Goal: Task Accomplishment & Management: Manage account settings

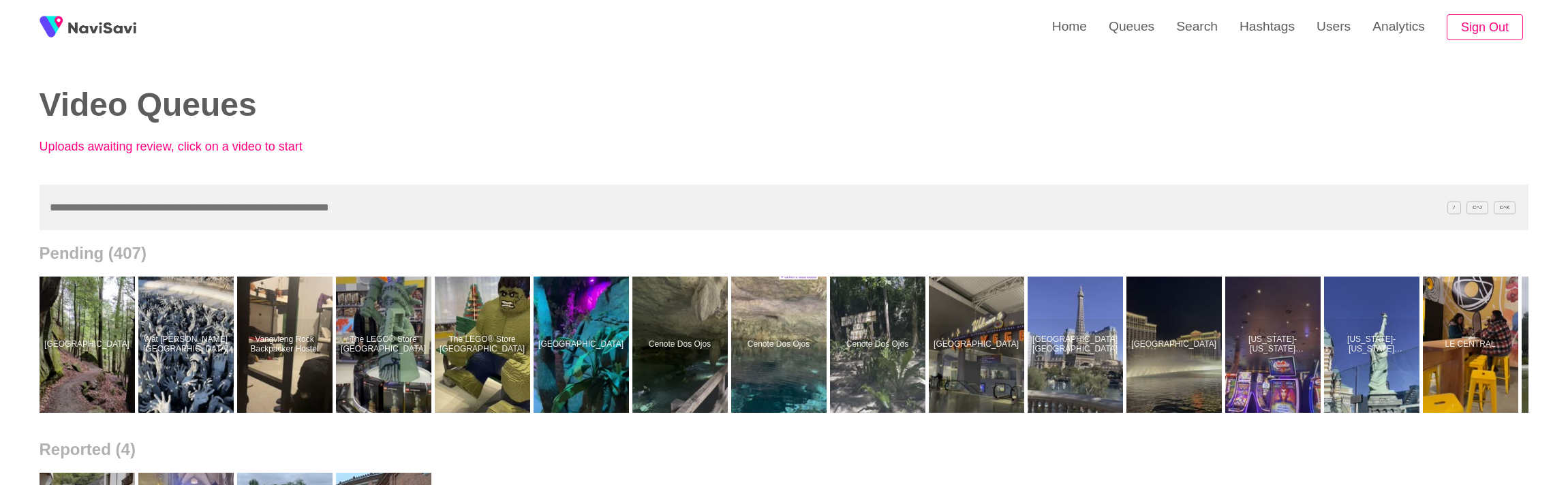
scroll to position [0, 1856]
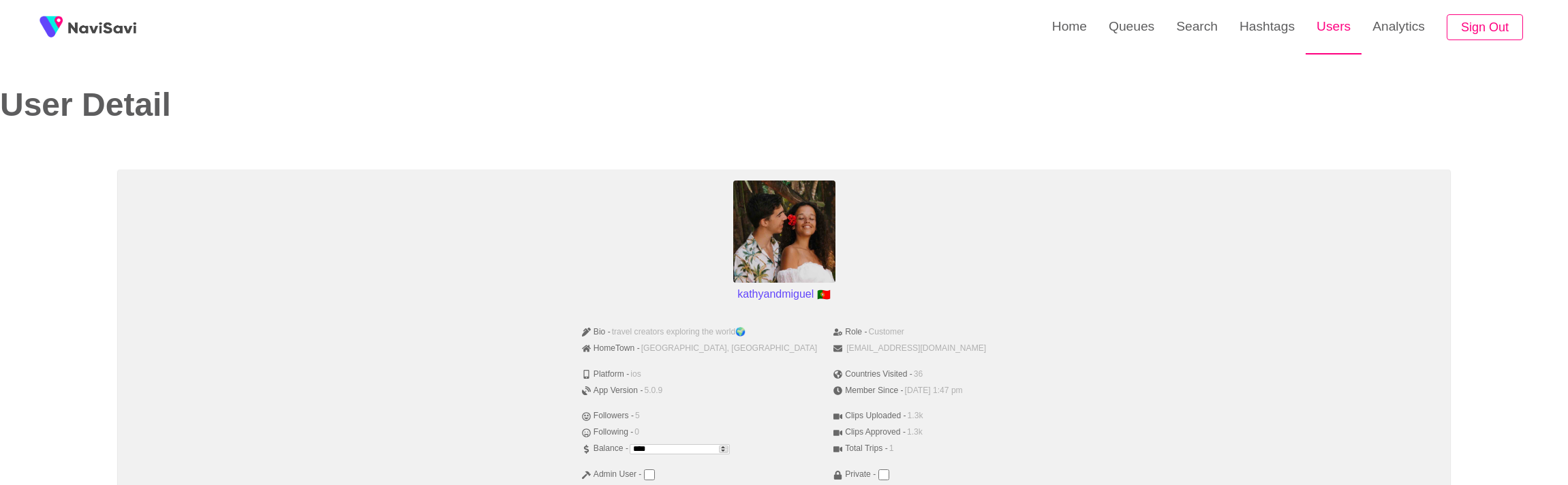
click at [1336, 28] on link "Users" at bounding box center [1334, 26] width 56 height 53
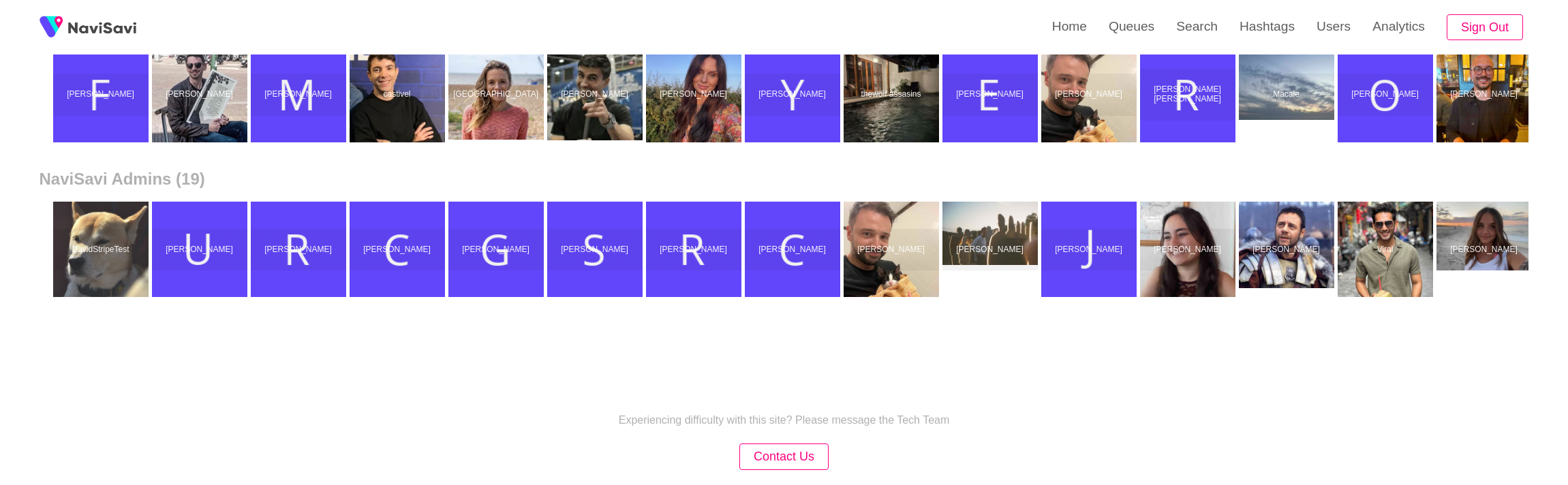
click at [619, 373] on div "Experiencing difficulty with this site? Please message the Tech Team Contact Us…" at bounding box center [784, 462] width 1568 height 218
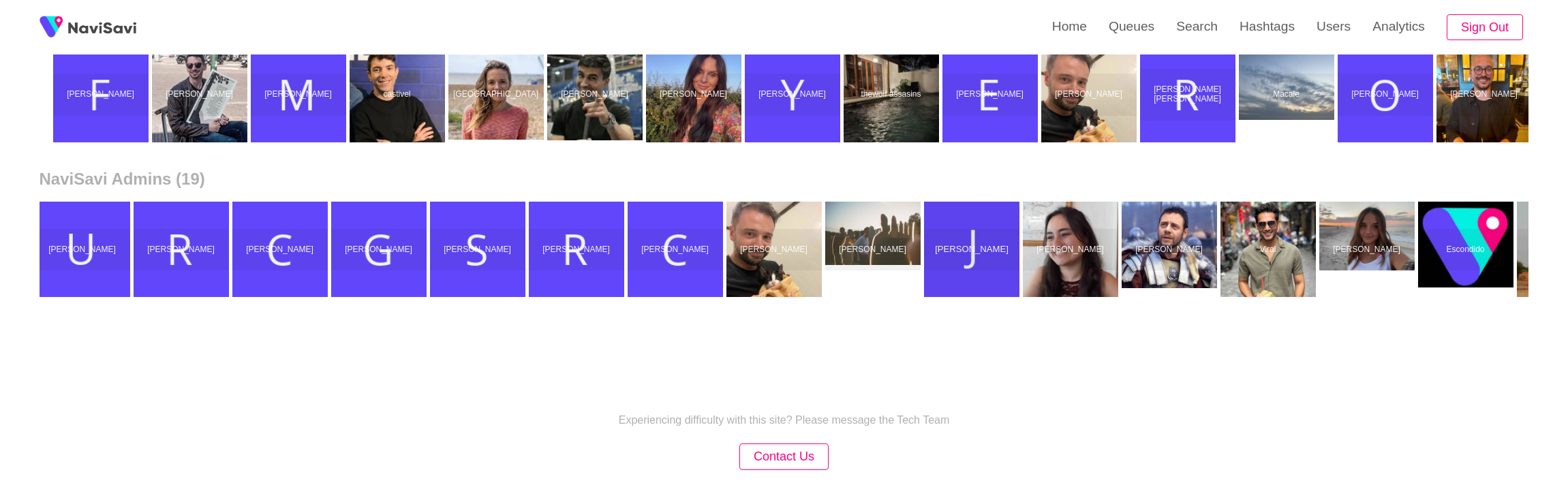
scroll to position [0, 415]
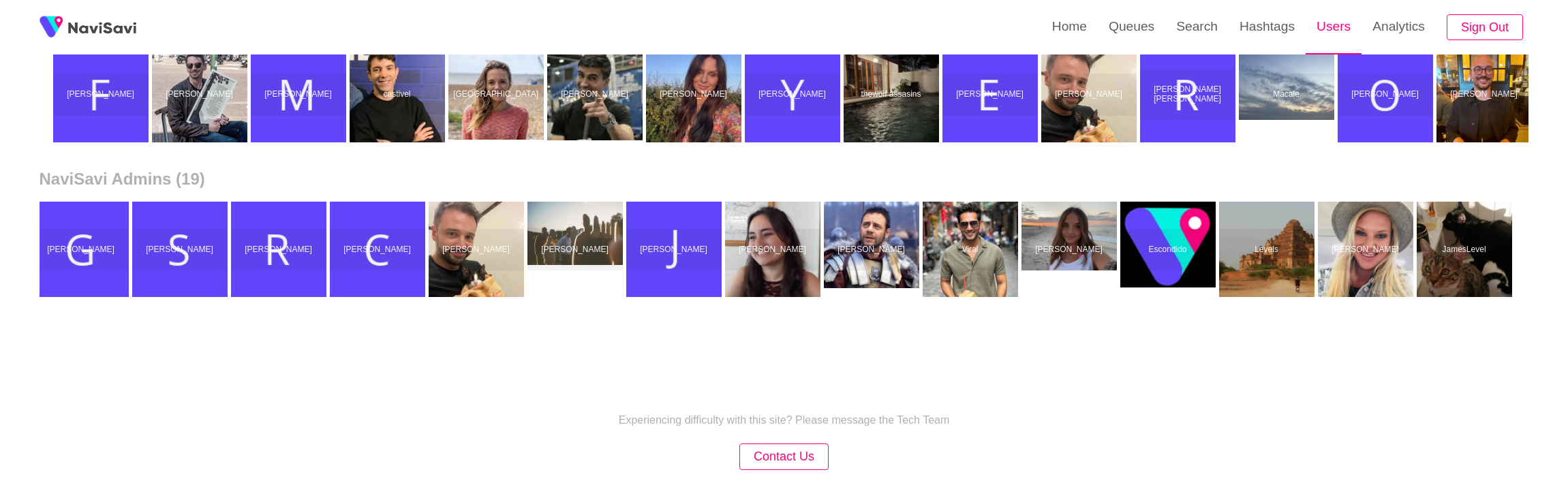
click at [1334, 39] on link "Users" at bounding box center [1334, 26] width 56 height 53
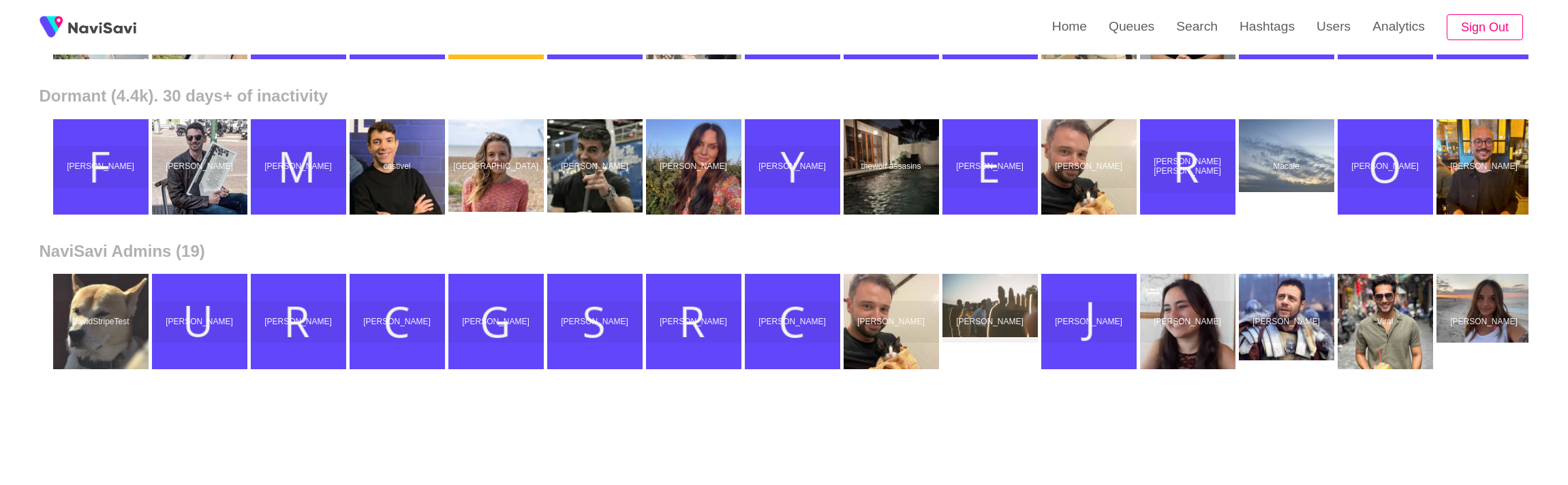
scroll to position [604, 0]
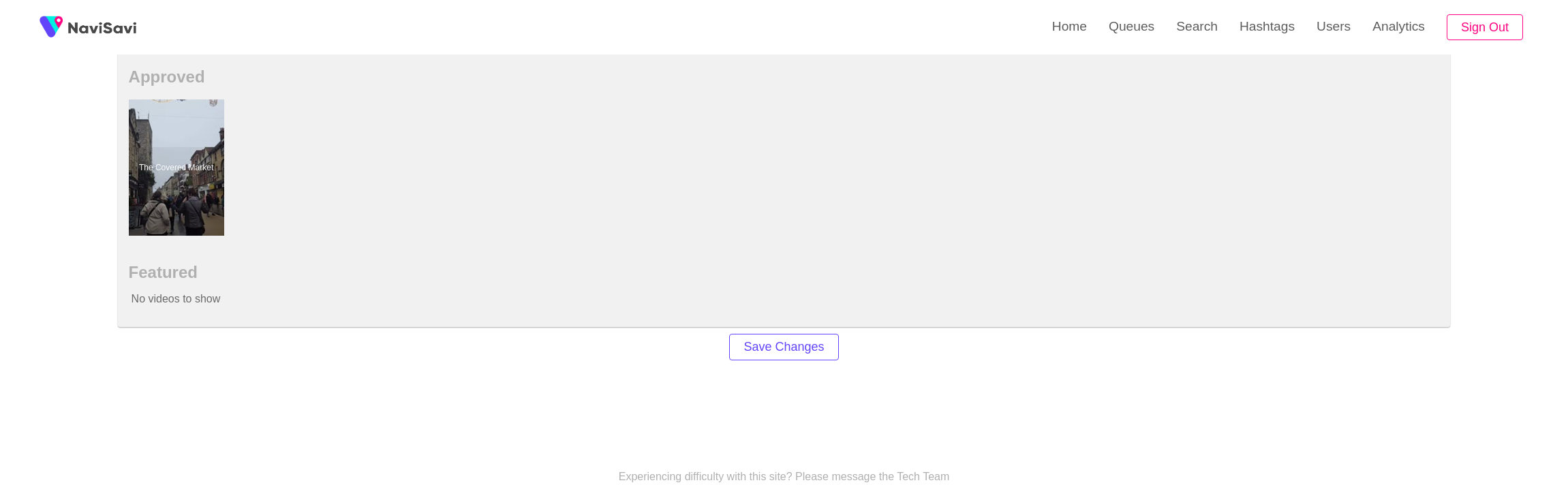
scroll to position [915, 0]
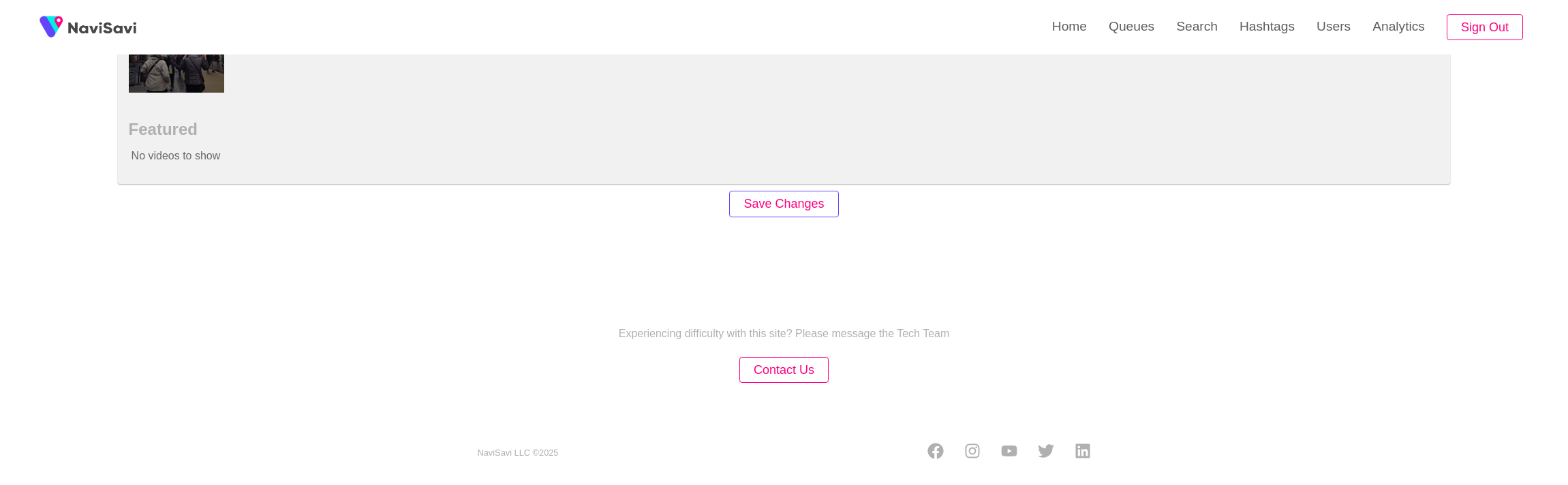
click at [770, 205] on button "Save Changes" at bounding box center [784, 204] width 109 height 27
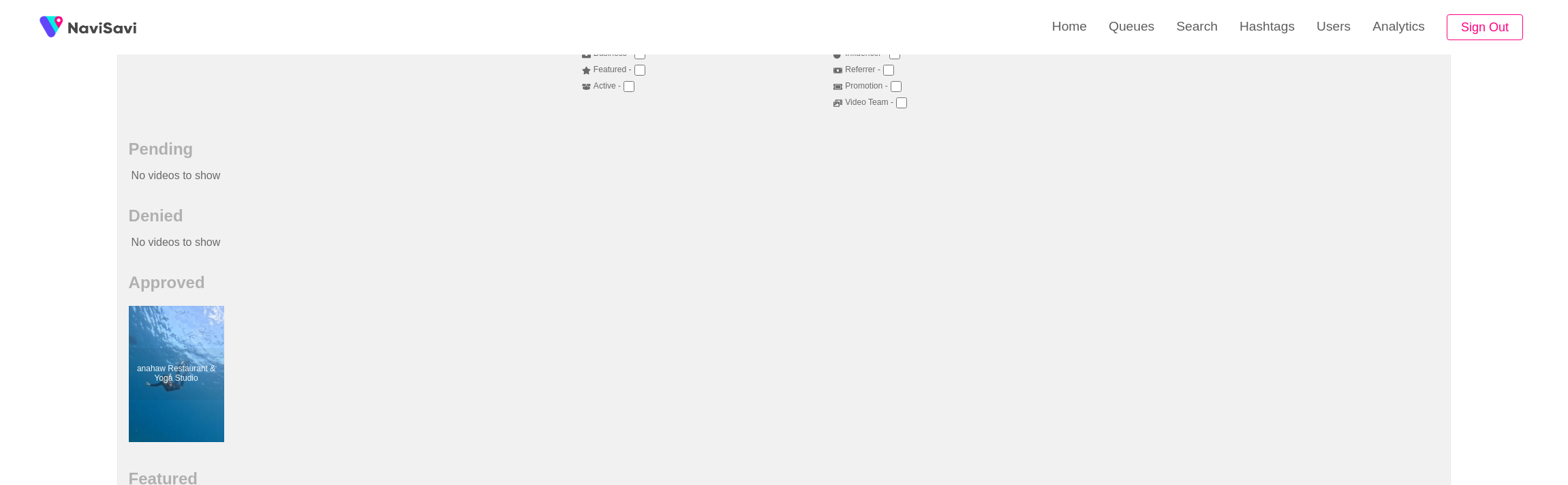
scroll to position [786, 0]
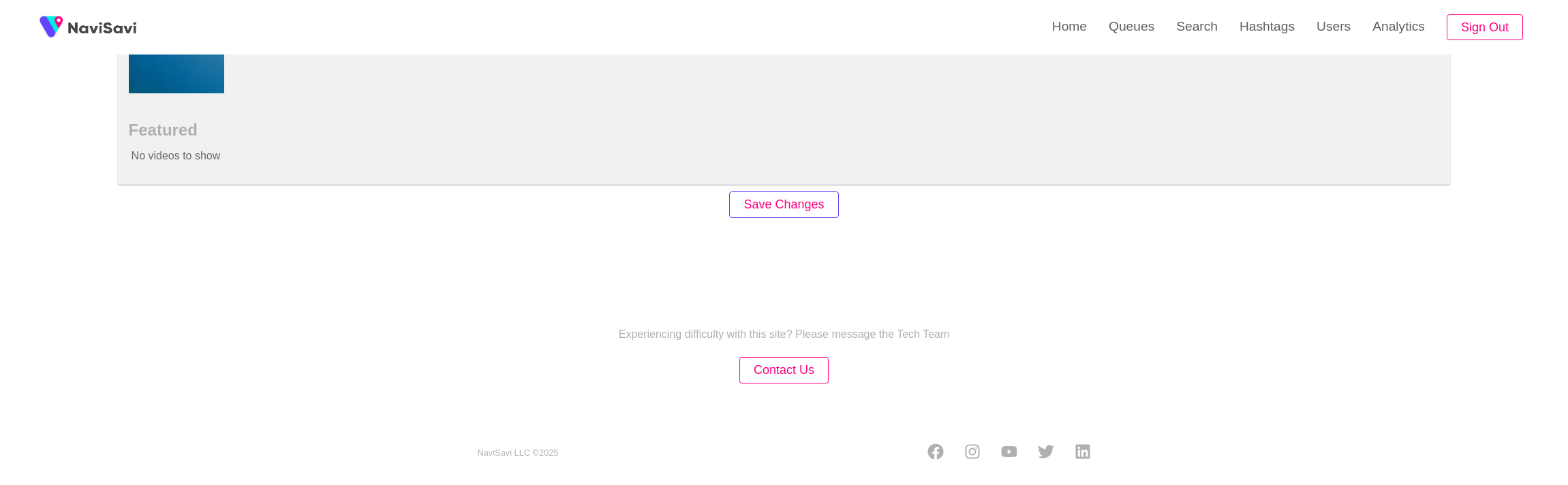
click at [801, 199] on button "Save Changes" at bounding box center [784, 205] width 109 height 27
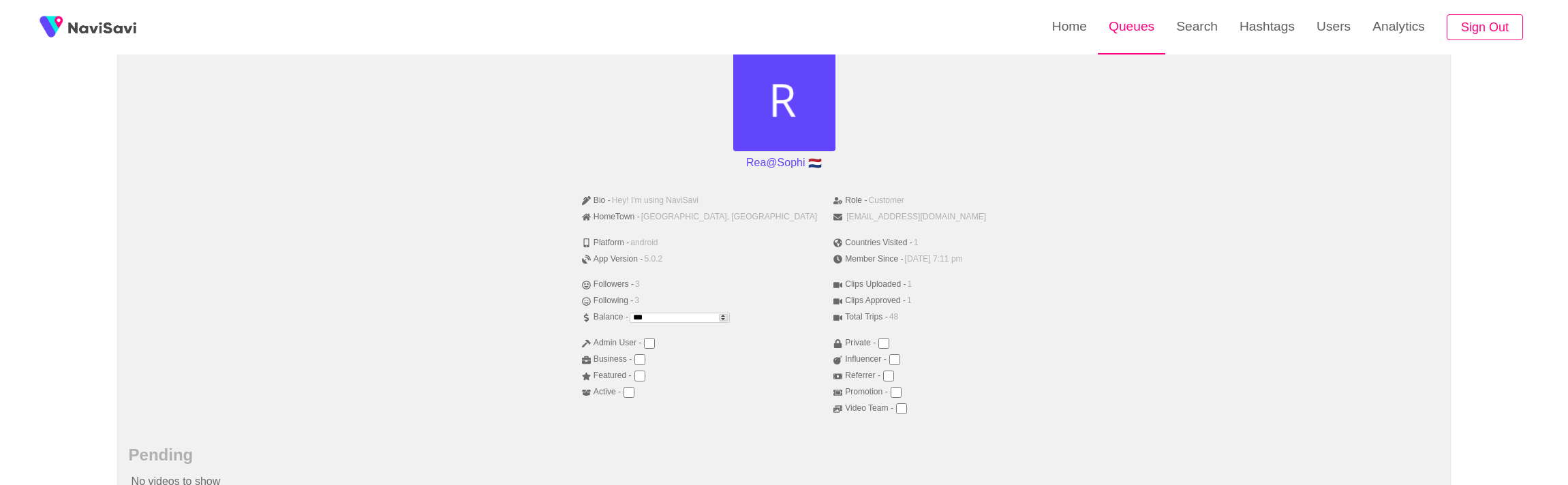
scroll to position [133, 0]
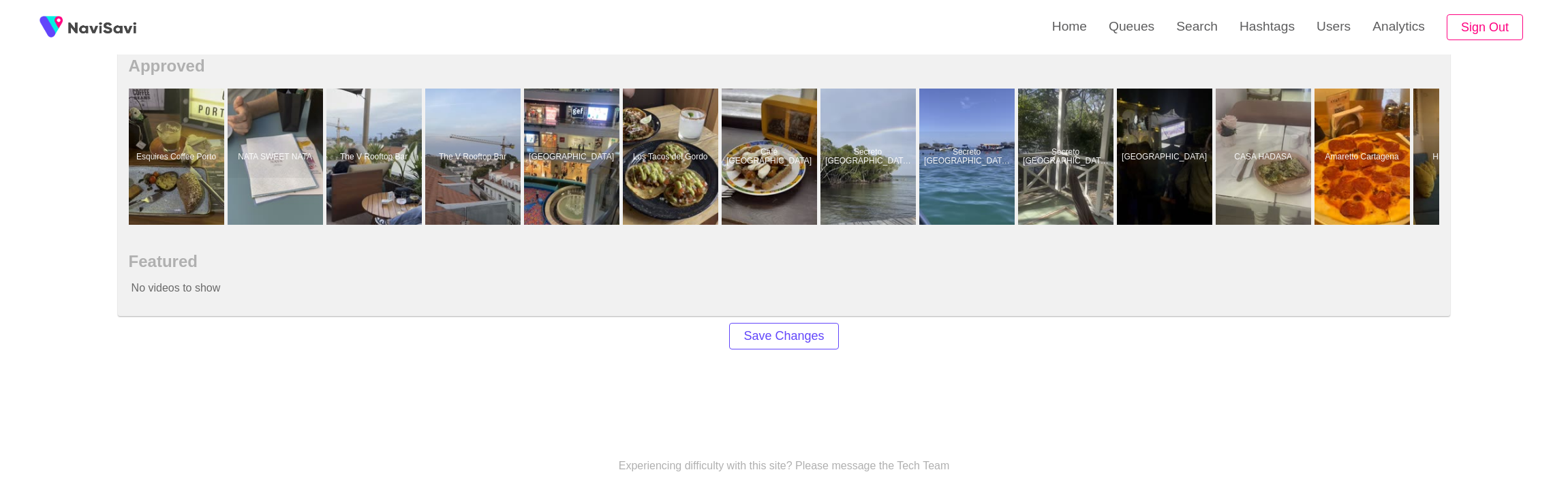
scroll to position [915, 0]
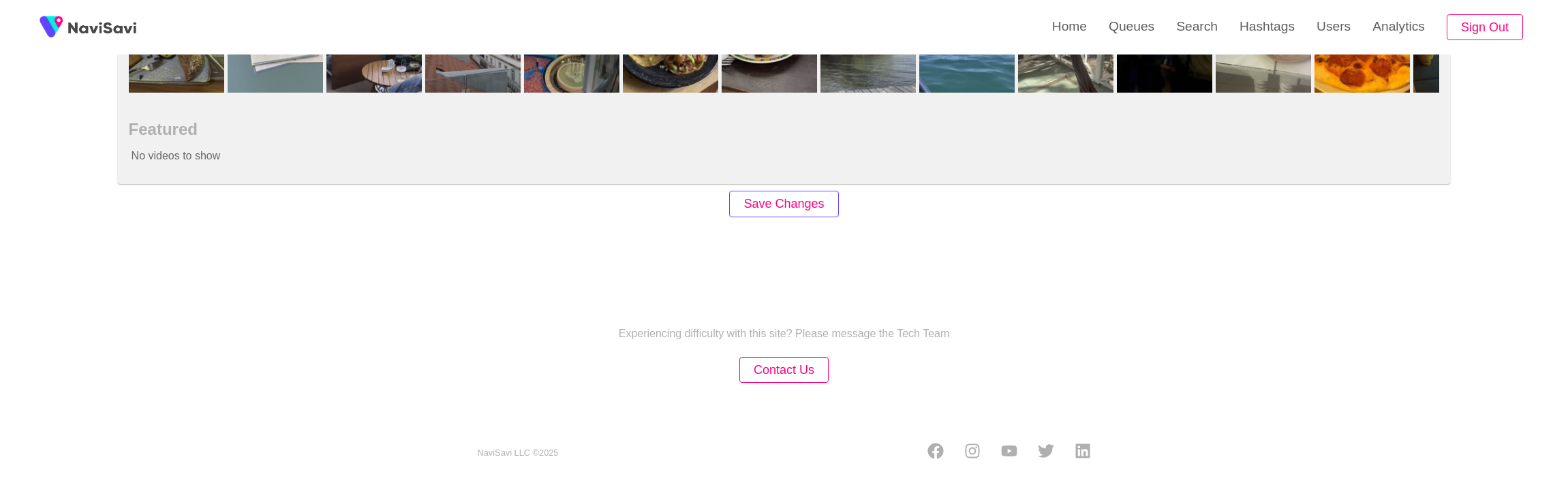
click at [783, 203] on button "Save Changes" at bounding box center [784, 204] width 109 height 27
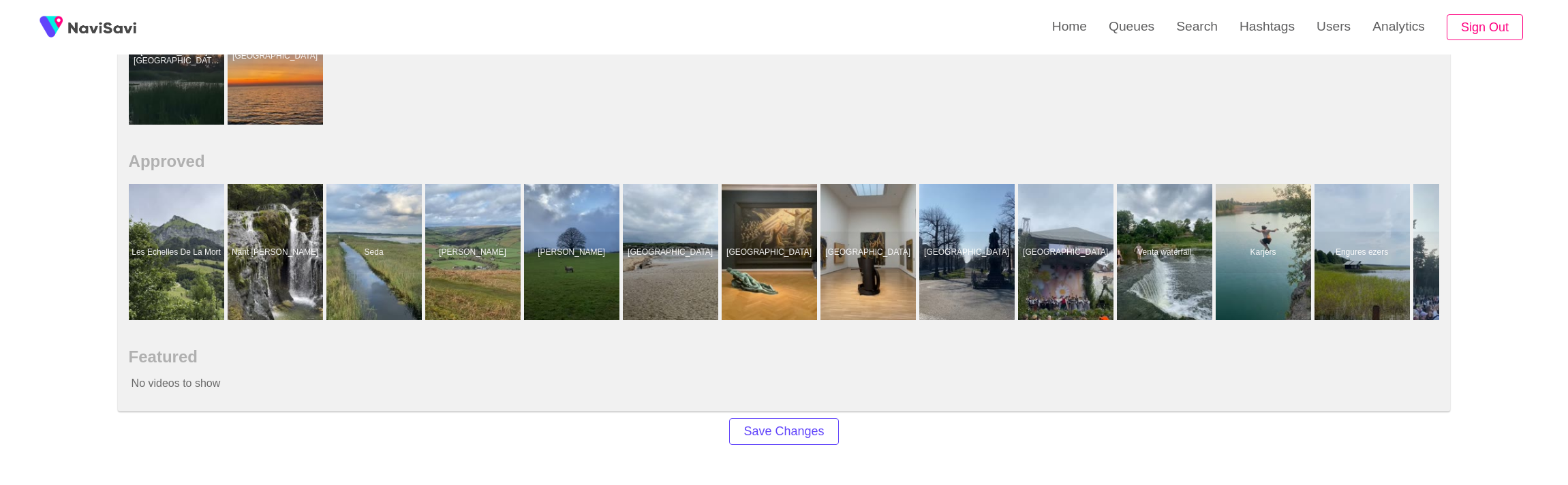
scroll to position [915, 0]
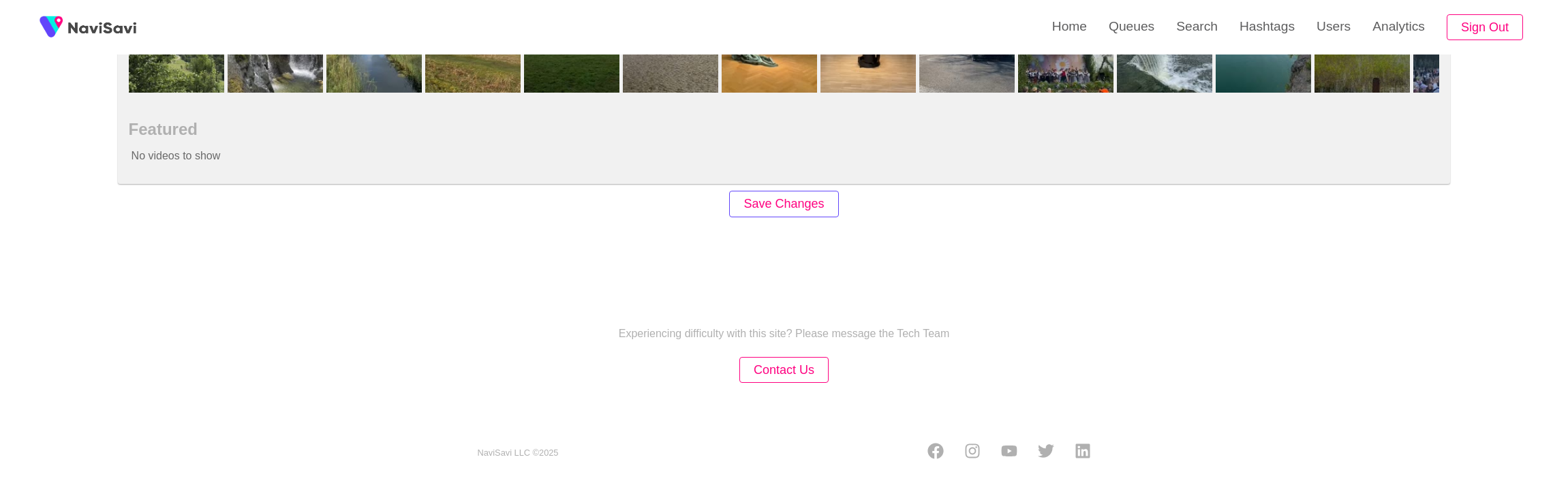
click at [784, 203] on button "Save Changes" at bounding box center [784, 204] width 109 height 27
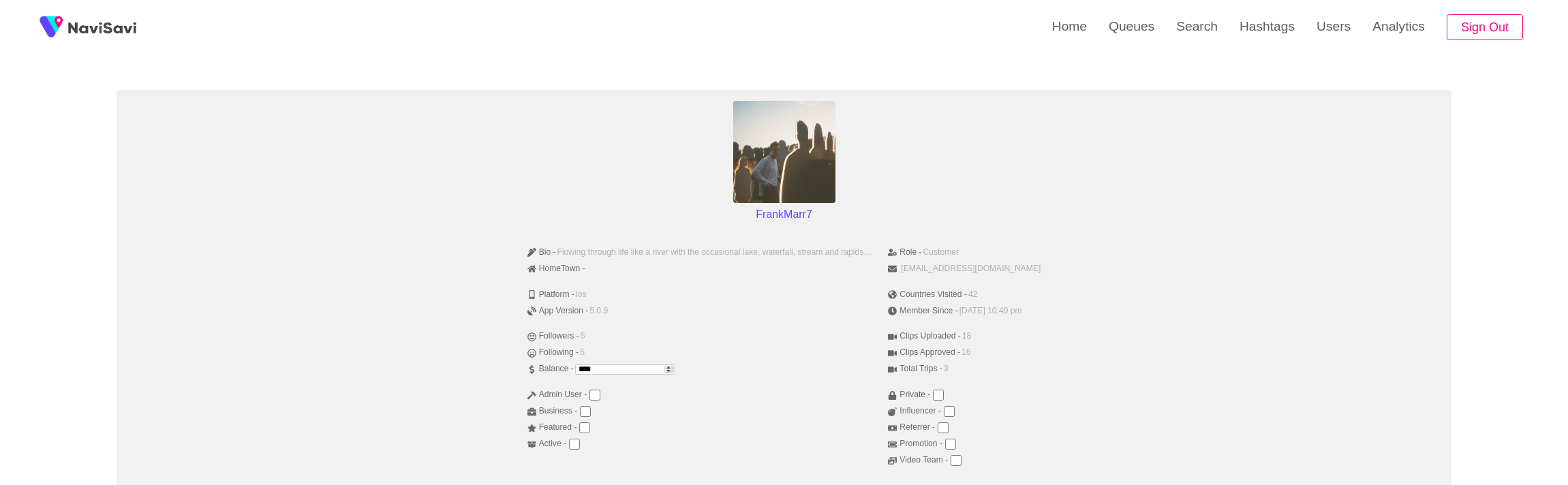
scroll to position [0, 0]
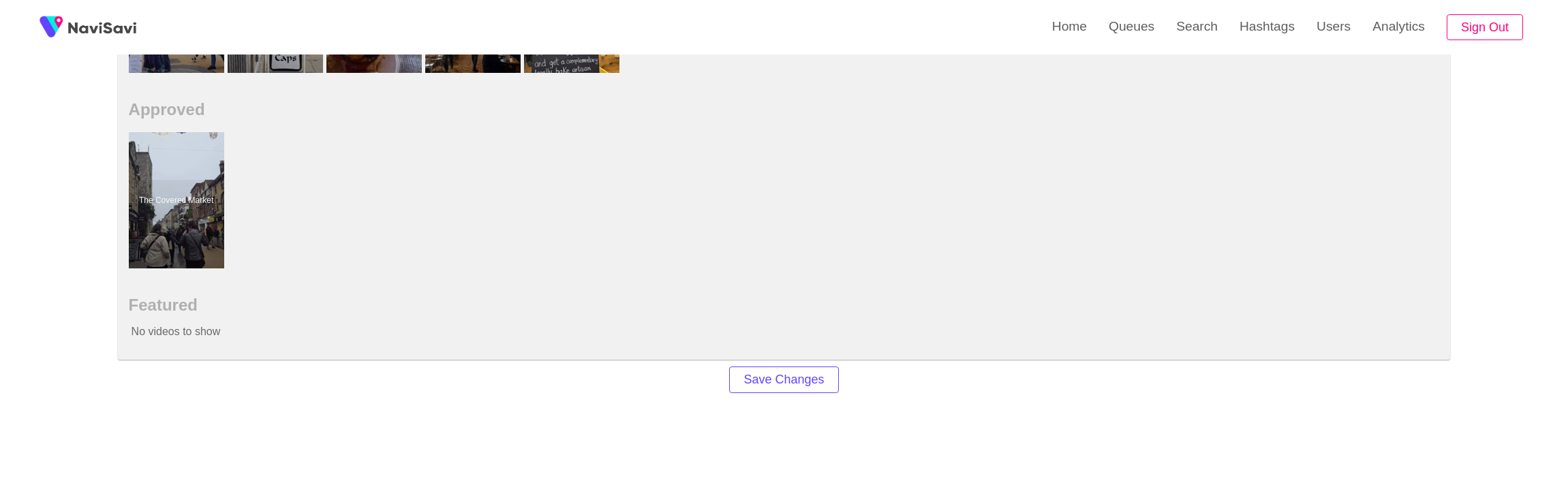
scroll to position [888, 0]
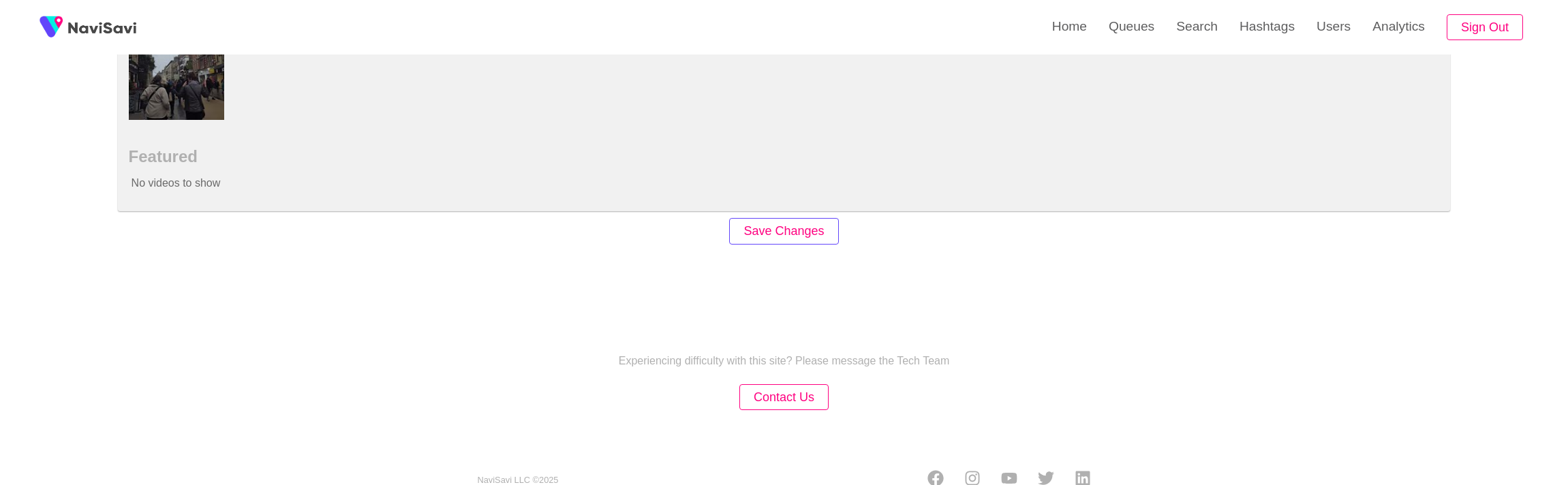
click at [800, 234] on button "Save Changes" at bounding box center [784, 231] width 109 height 27
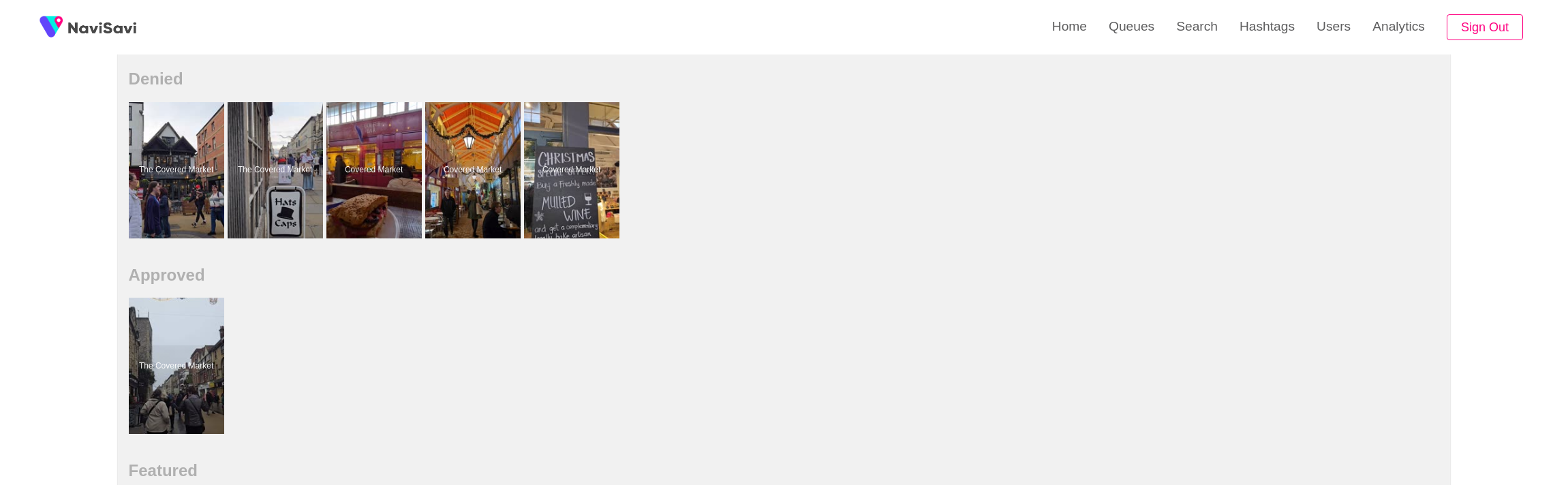
scroll to position [558, 0]
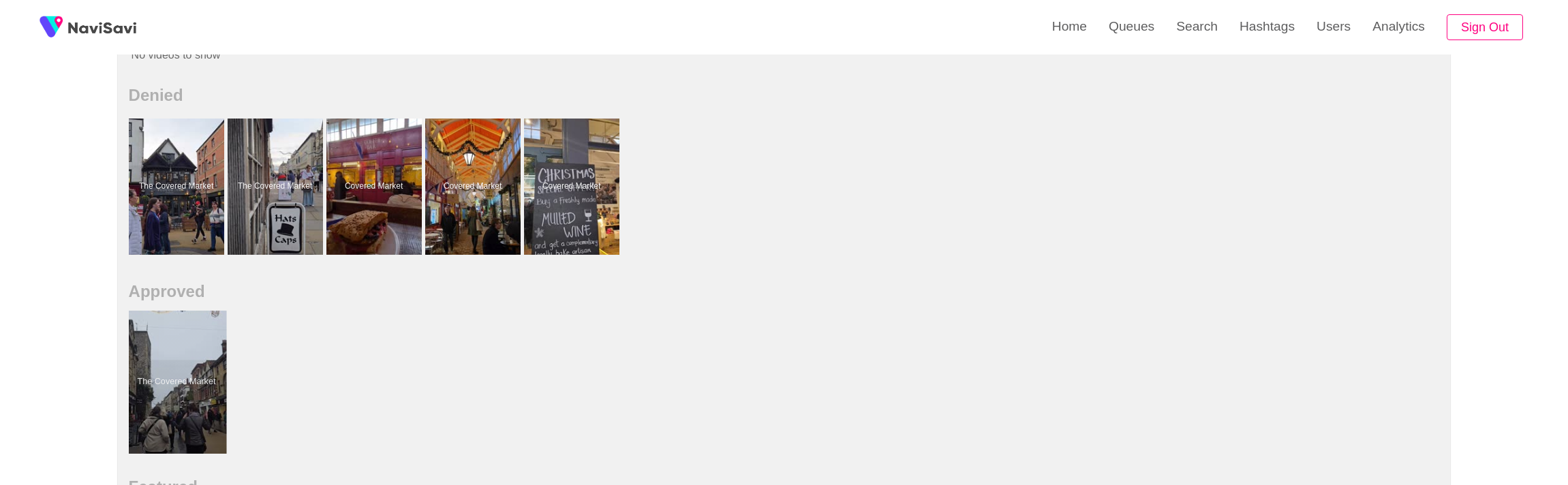
click at [198, 384] on div at bounding box center [176, 381] width 100 height 143
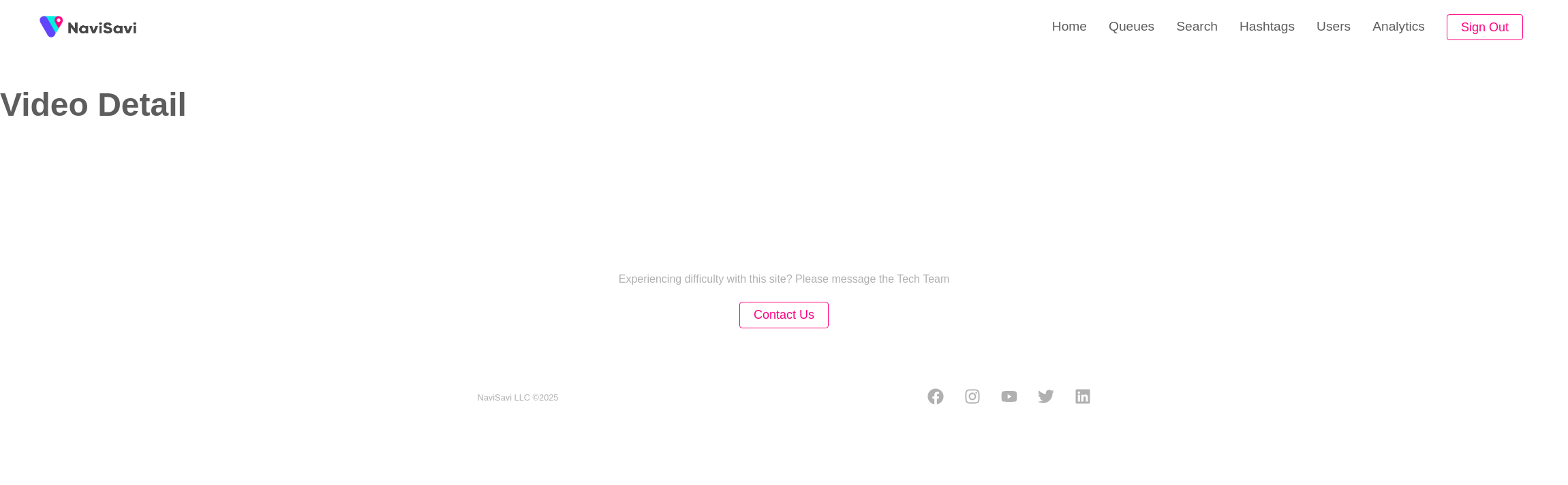
select select "**"
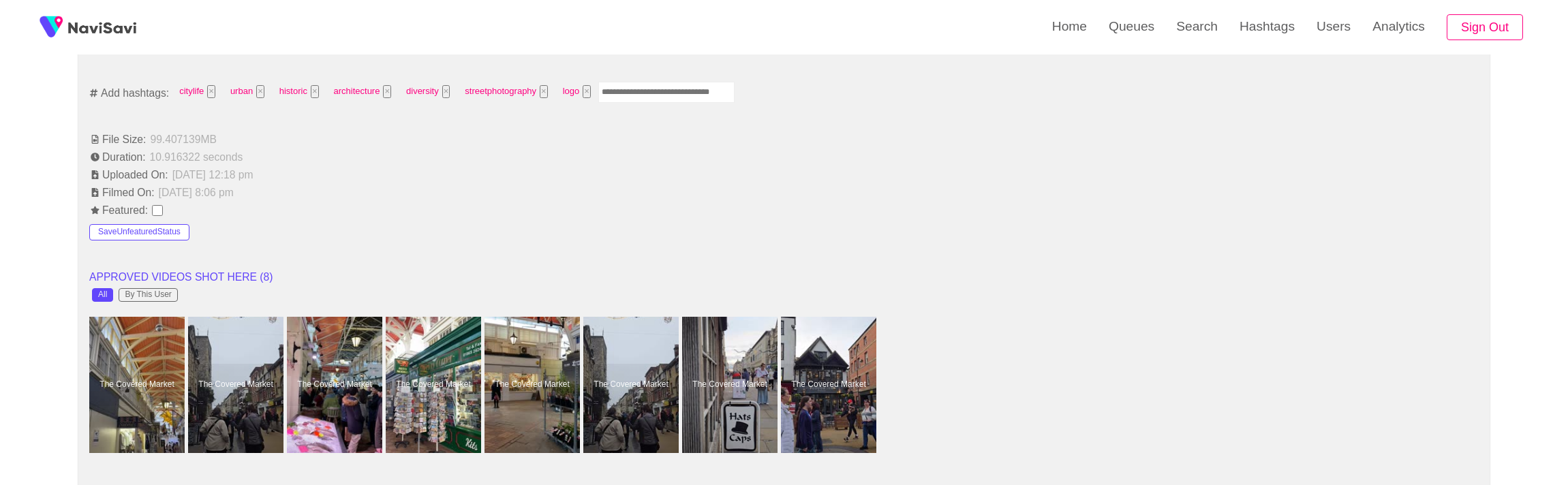
scroll to position [1016, 0]
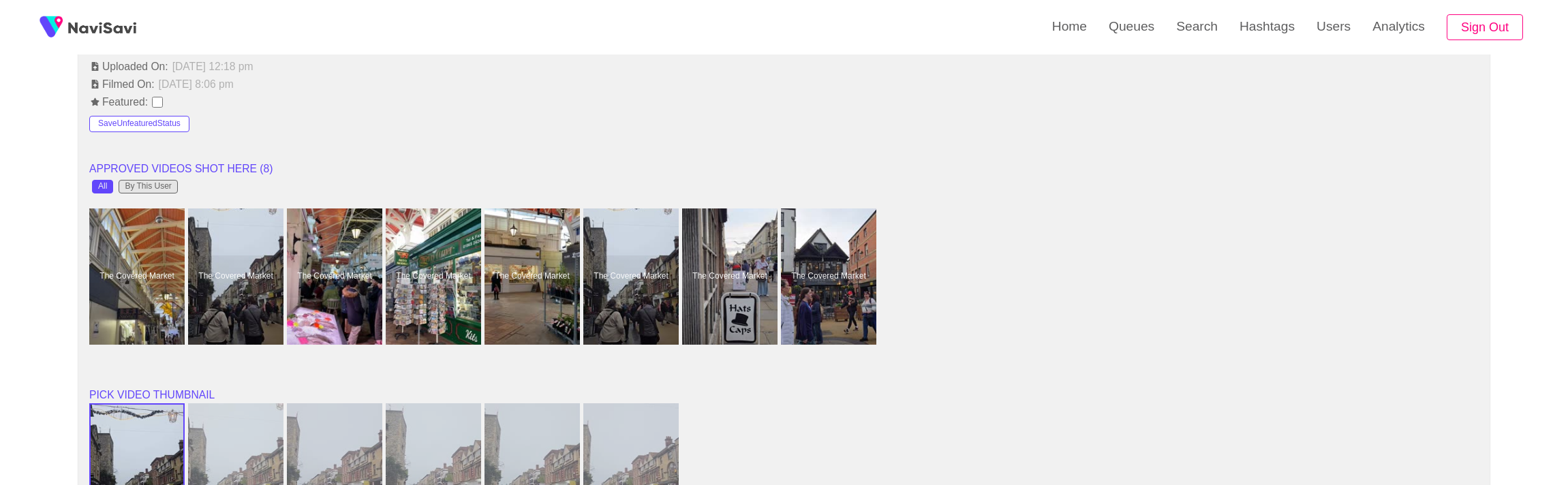
click at [162, 184] on div "By This User" at bounding box center [147, 187] width 47 height 9
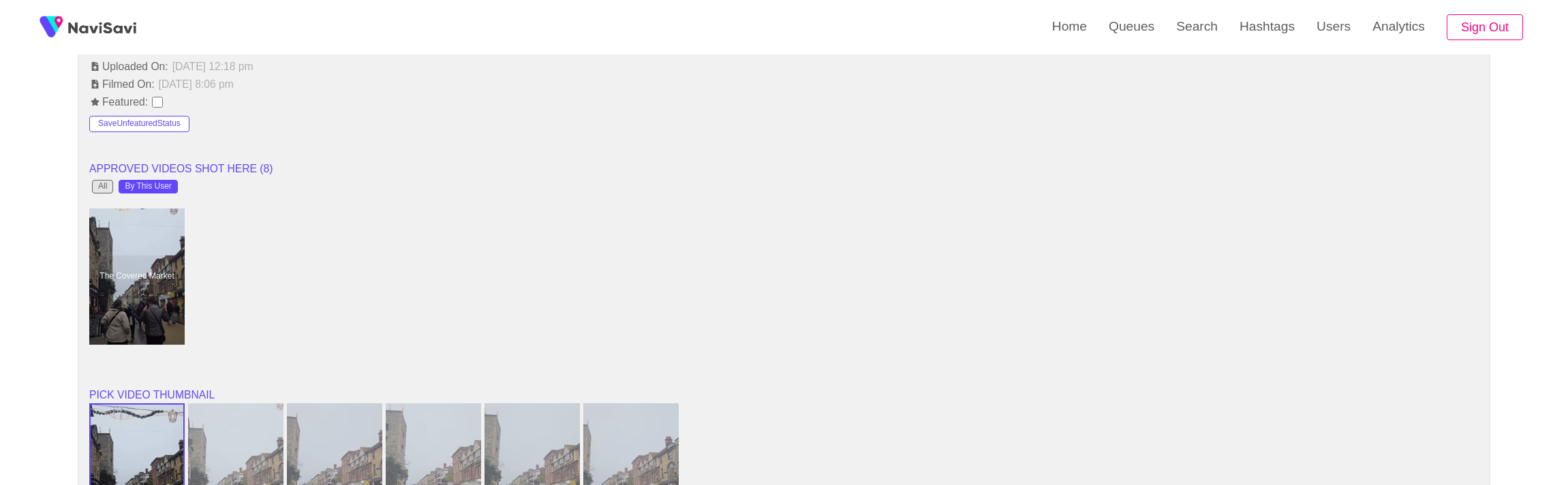
click at [108, 188] on div "All" at bounding box center [102, 186] width 21 height 13
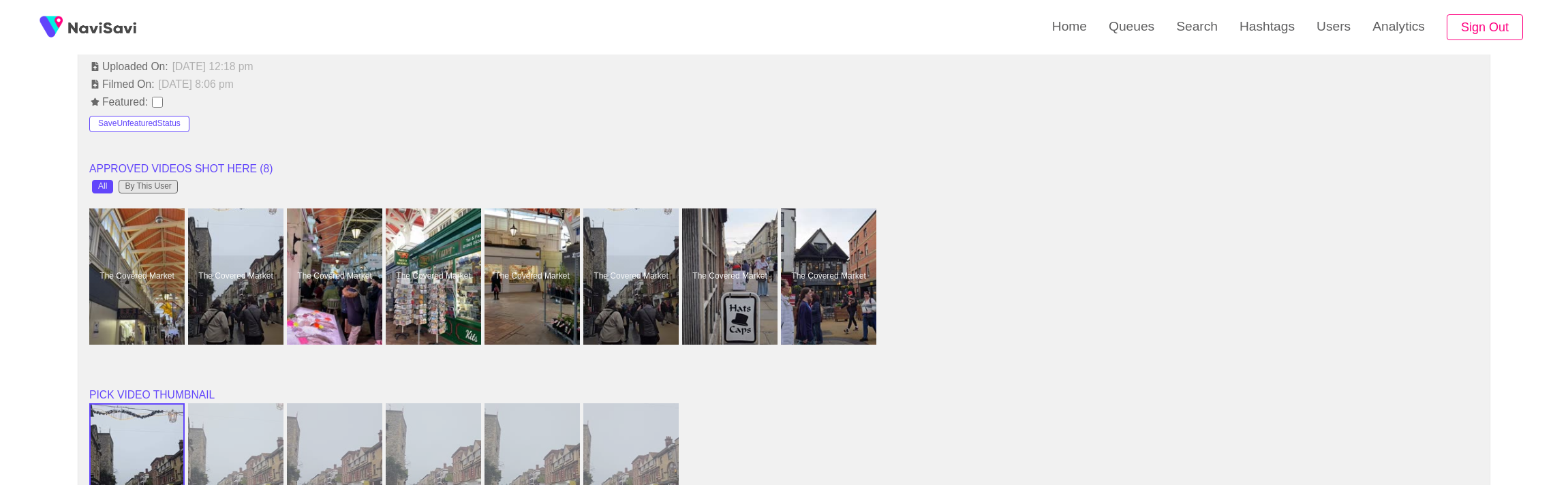
click at [155, 182] on div "By This User" at bounding box center [147, 187] width 47 height 9
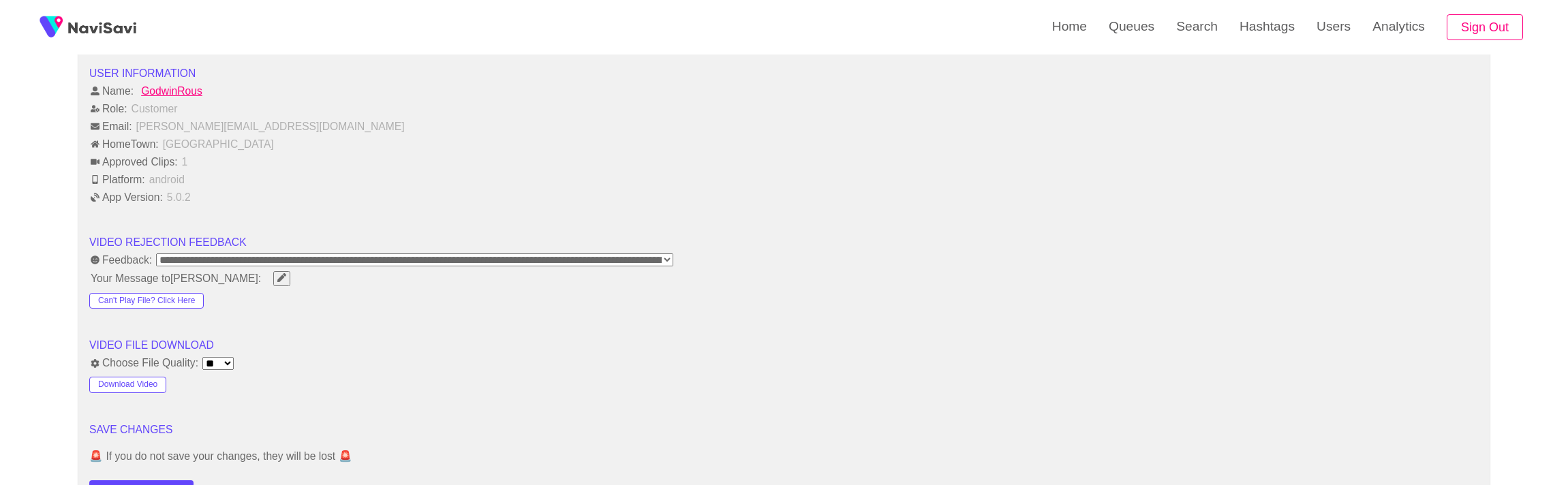
scroll to position [1541, 0]
click at [422, 257] on select "**********" at bounding box center [414, 258] width 517 height 13
select select "**********"
click at [156, 252] on select "**********" at bounding box center [414, 258] width 517 height 13
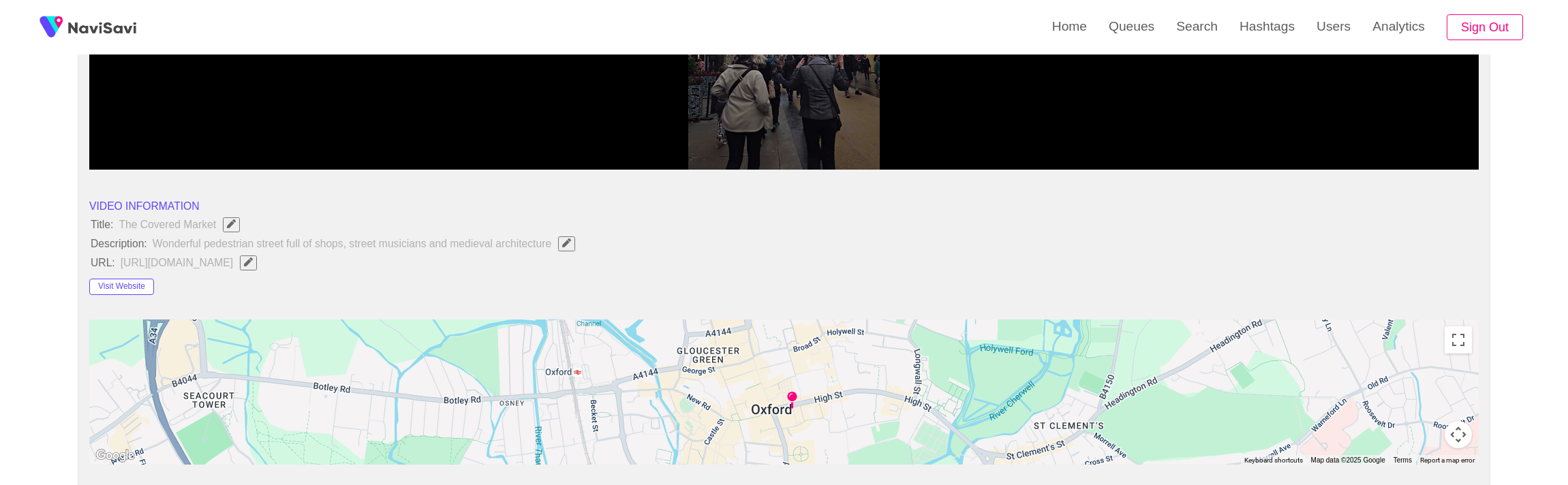
scroll to position [157, 0]
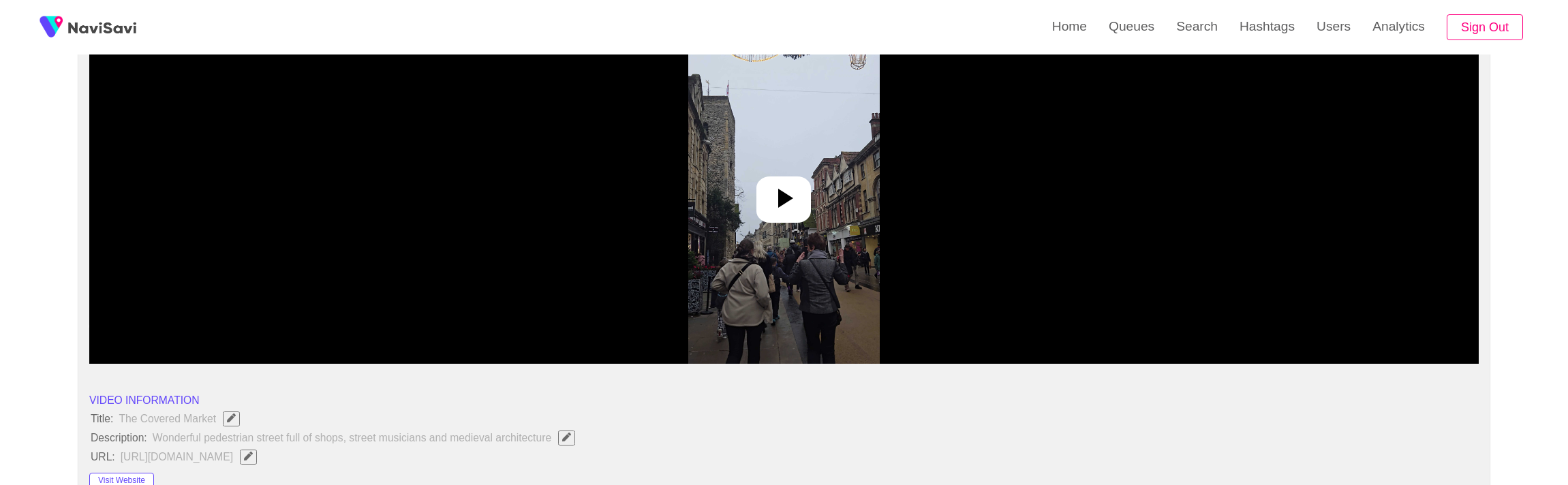
click at [830, 281] on img at bounding box center [784, 193] width 192 height 340
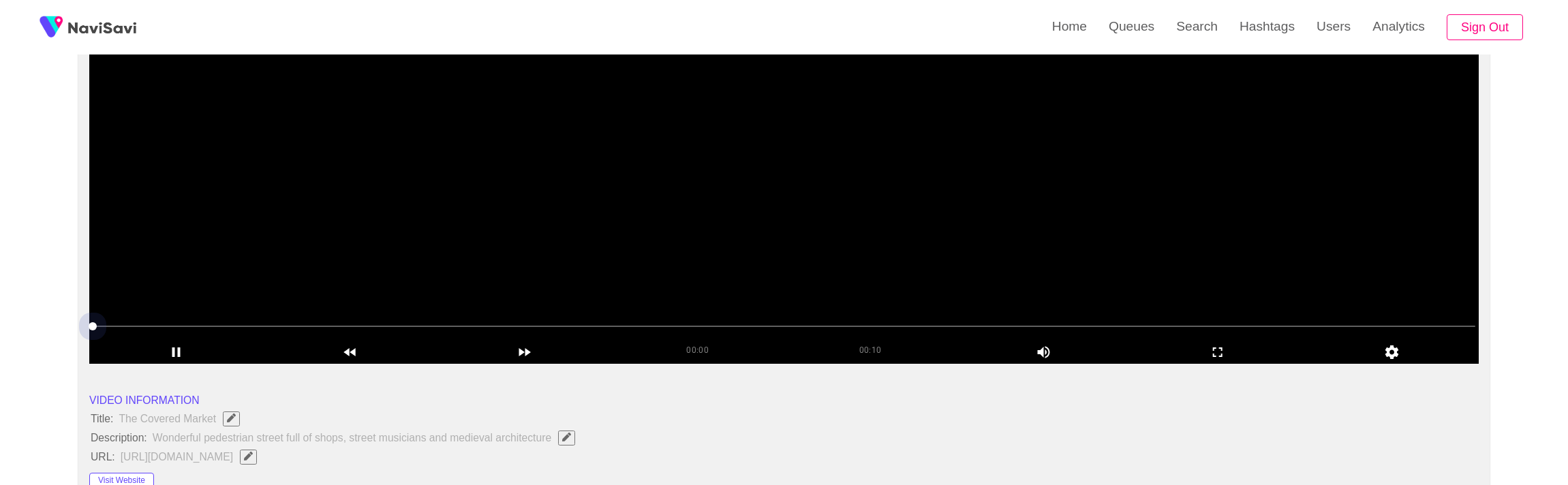
click at [839, 320] on span at bounding box center [784, 326] width 1383 height 22
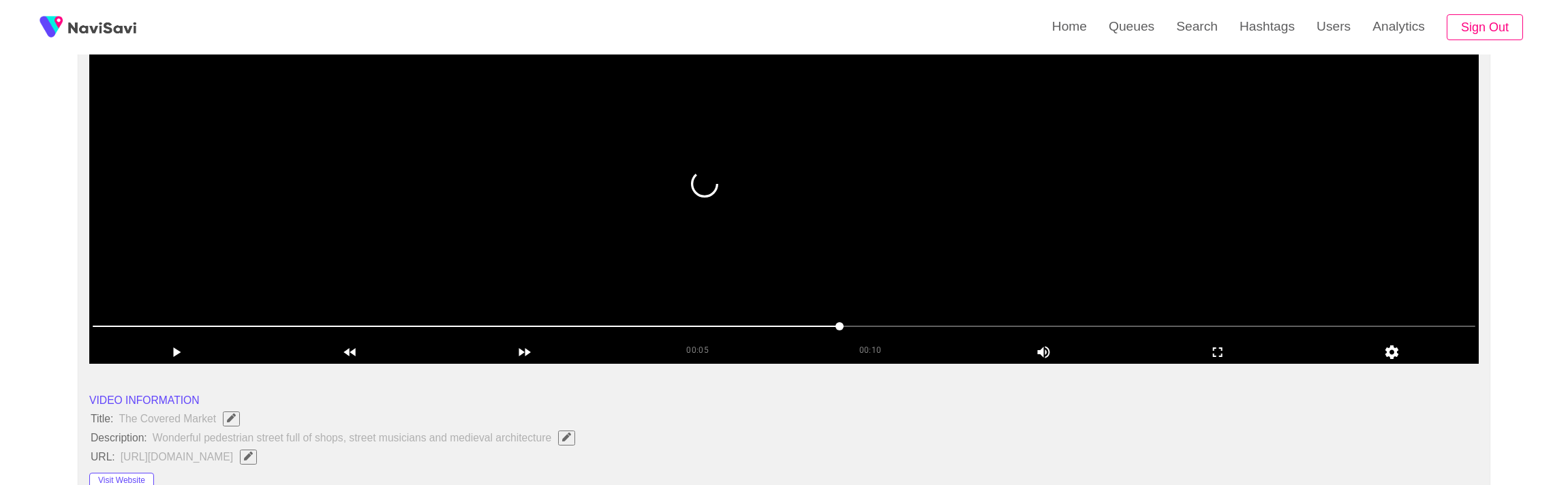
click at [545, 254] on video at bounding box center [784, 193] width 1390 height 340
click at [601, 266] on video at bounding box center [784, 193] width 1390 height 340
click at [502, 238] on video at bounding box center [784, 193] width 1390 height 340
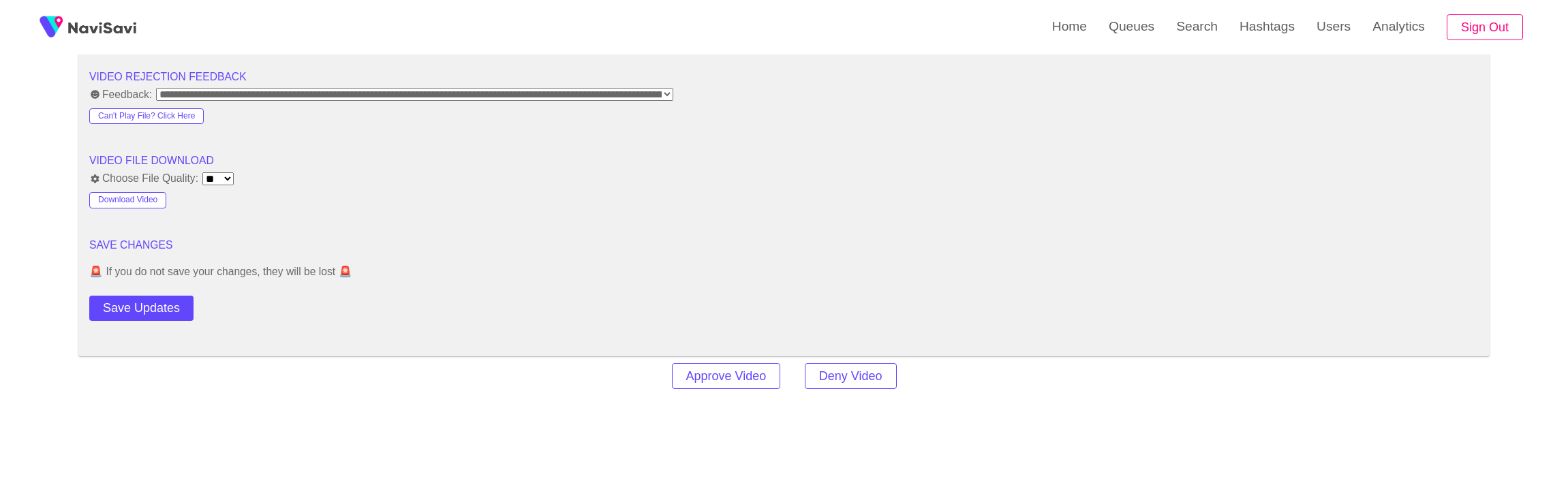
scroll to position [1735, 0]
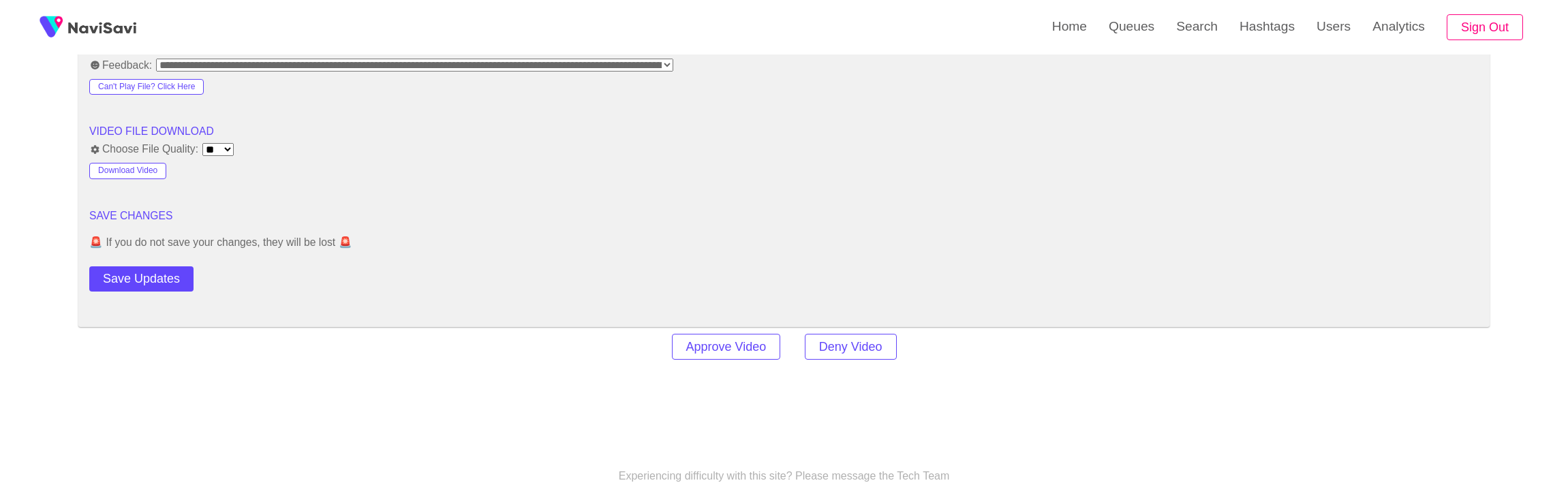
click at [862, 358] on button "Deny Video" at bounding box center [851, 347] width 92 height 27
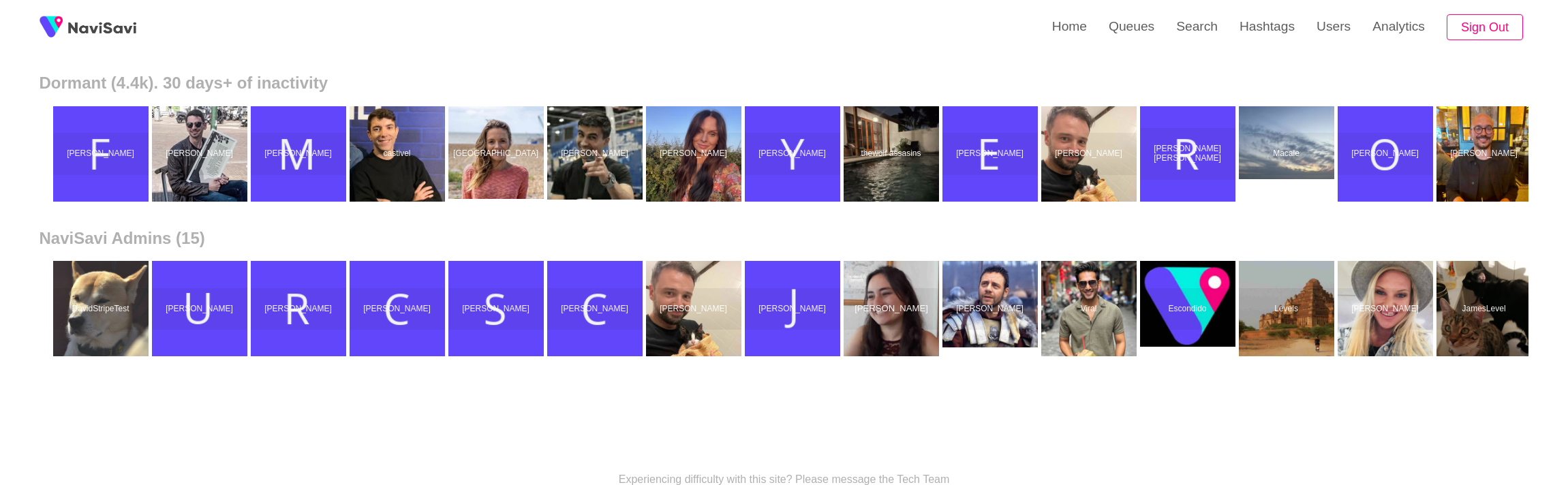
scroll to position [635, 0]
